Goal: Information Seeking & Learning: Learn about a topic

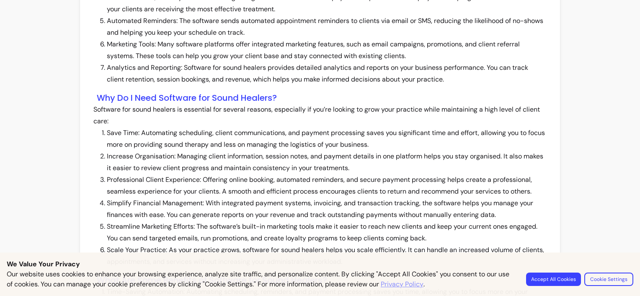
scroll to position [419, 0]
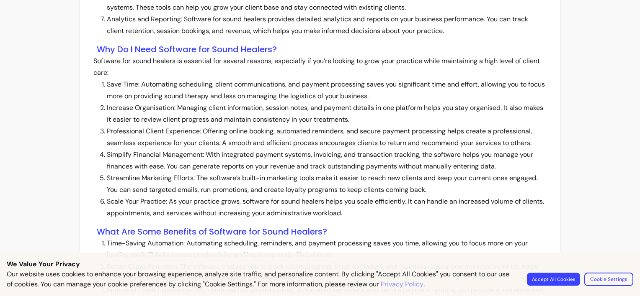
click at [556, 281] on button "Accept All Cookies" at bounding box center [553, 279] width 53 height 13
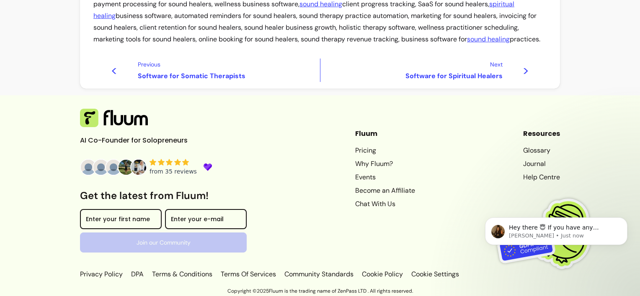
scroll to position [970, 0]
click at [355, 149] on link "Pricing" at bounding box center [385, 151] width 60 height 10
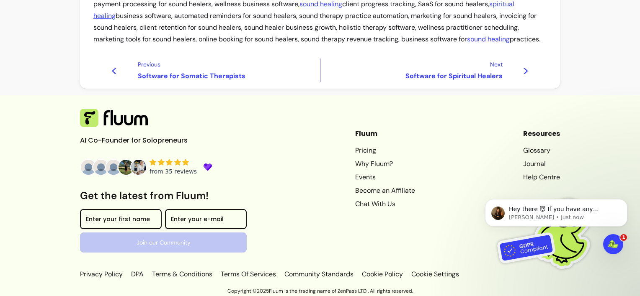
scroll to position [0, 0]
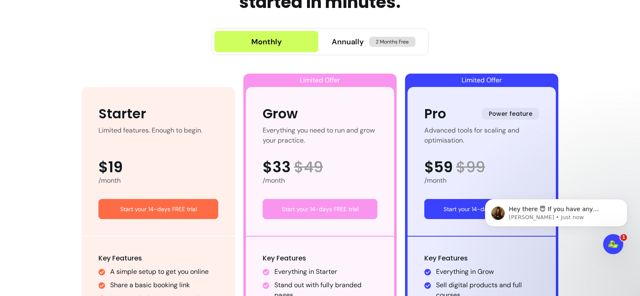
scroll to position [362, 0]
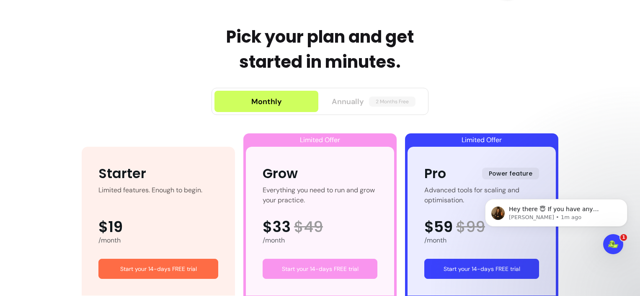
click at [338, 103] on span "Annually" at bounding box center [348, 102] width 32 height 12
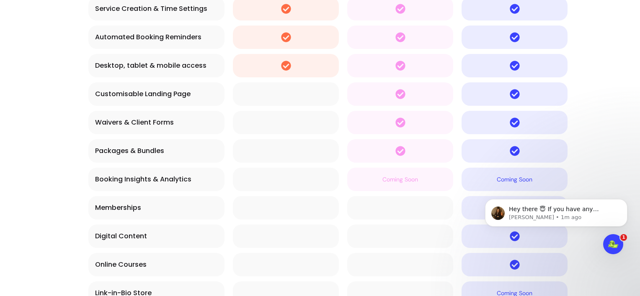
scroll to position [1827, 0]
click at [562, 218] on p "[PERSON_NAME] • 1m ago" at bounding box center [563, 218] width 108 height 8
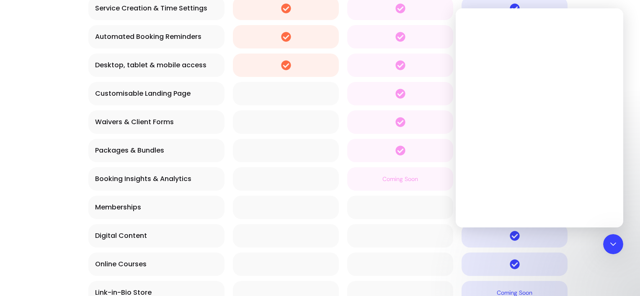
scroll to position [0, 0]
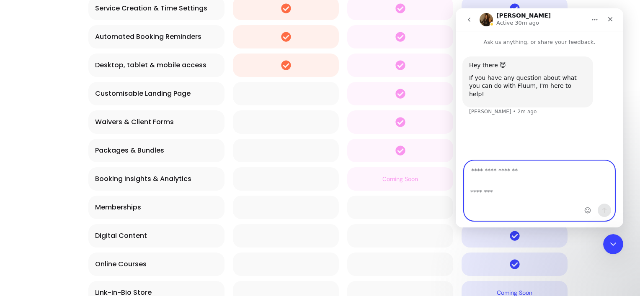
click at [496, 194] on textarea "Message…" at bounding box center [539, 190] width 150 height 14
click at [484, 172] on input "Your email" at bounding box center [539, 171] width 140 height 21
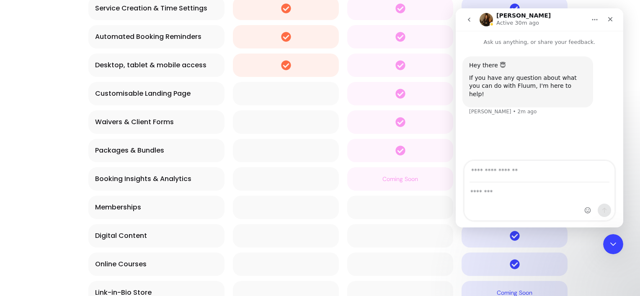
type input "[EMAIL_ADDRESS][DOMAIN_NAME]"
type input "**********"
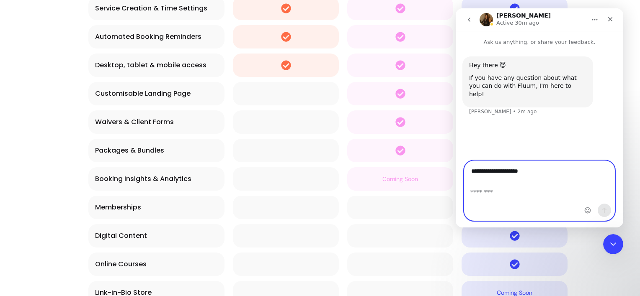
click at [480, 191] on textarea "Message…" at bounding box center [539, 190] width 150 height 14
type textarea "**********"
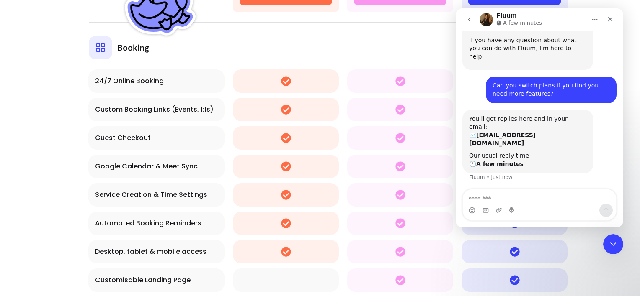
scroll to position [1618, 0]
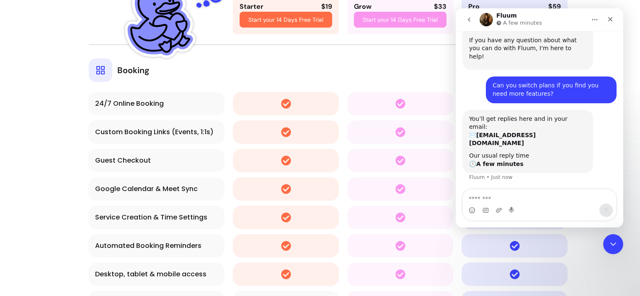
click at [429, 82] on button "Booking" at bounding box center [328, 63] width 478 height 38
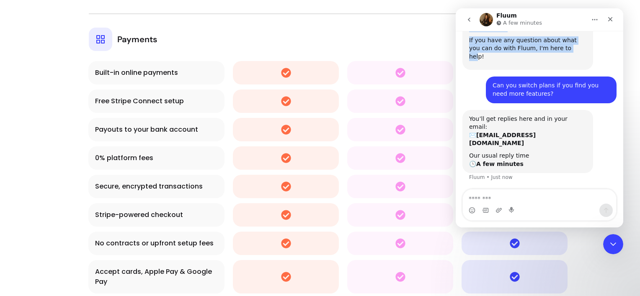
scroll to position [35, 0]
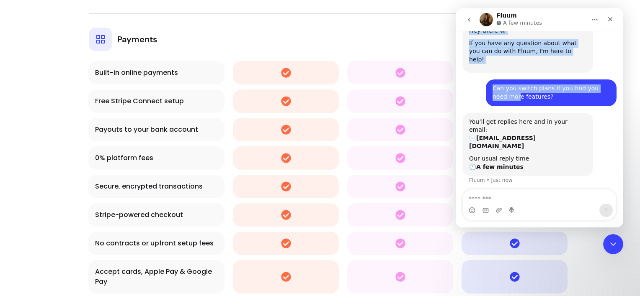
drag, startPoint x: 561, startPoint y: 17, endPoint x: 499, endPoint y: 89, distance: 95.5
click at [499, 90] on div "Fluum A few minutes Ask us anything, or share your feedback. Hey there 😇 If you…" at bounding box center [538, 117] width 167 height 219
drag, startPoint x: 499, startPoint y: 89, endPoint x: 596, endPoint y: 20, distance: 119.5
click at [596, 20] on icon "Home" at bounding box center [594, 19] width 7 height 7
click at [596, 20] on icon "Home" at bounding box center [594, 19] width 5 height 1
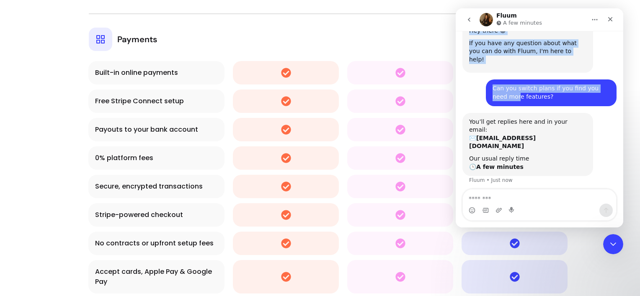
click at [596, 20] on icon "Home" at bounding box center [594, 19] width 7 height 7
click at [594, 20] on icon "Home" at bounding box center [594, 19] width 7 height 7
click at [611, 20] on icon "Close" at bounding box center [610, 19] width 5 height 5
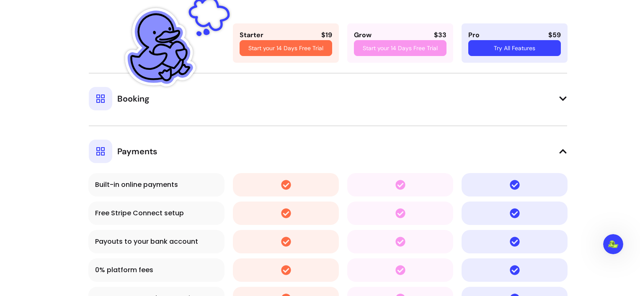
scroll to position [1576, 0]
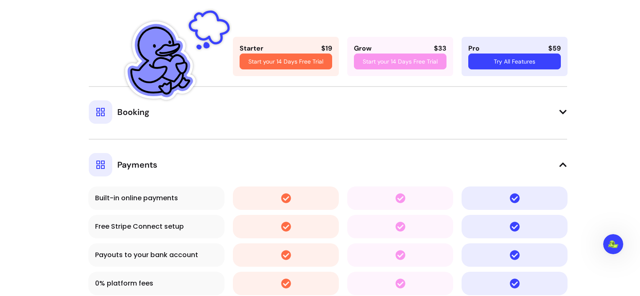
click at [563, 116] on icon at bounding box center [562, 112] width 8 height 8
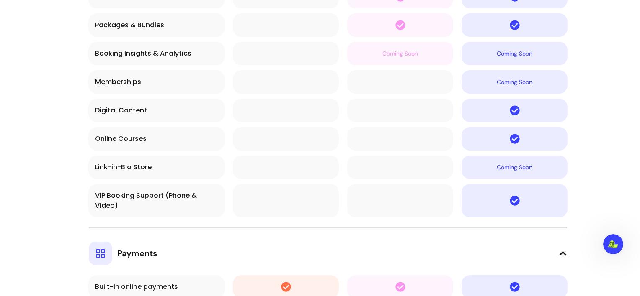
scroll to position [69, 0]
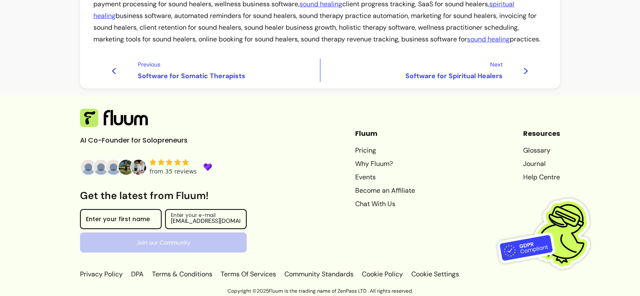
scroll to position [43, 0]
